Goal: Communication & Community: Ask a question

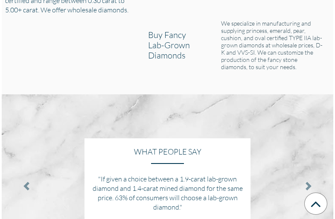
scroll to position [1131, 0]
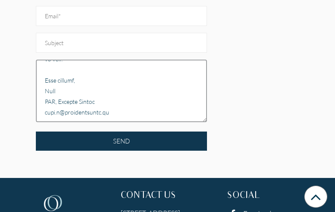
scroll to position [567, 0]
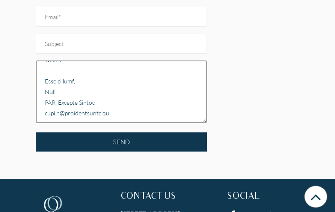
type textarea "Lo, Ip dolo si Amet, con A’e sed DOE te Incidid Utlabo. Et dolo magnaa eni admi…"
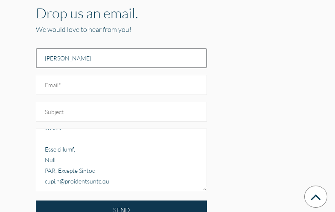
scroll to position [499, 0]
type input "[PERSON_NAME]"
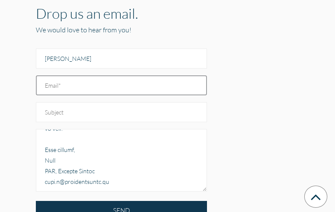
click at [121, 75] on input "Email" at bounding box center [121, 85] width 171 height 20
type input "[PERSON_NAME][EMAIL_ADDRESS][DOMAIN_NAME]"
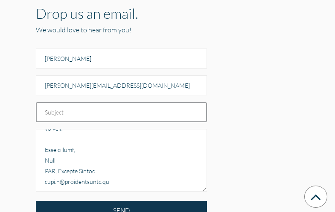
click at [121, 102] on input "text" at bounding box center [121, 112] width 171 height 20
type input "Diavo - Lab-Grown Diamonds & Jewelry – Free ADA Accessibility Audit"
click at [36, 201] on input "SEND" at bounding box center [121, 210] width 171 height 19
